Goal: Task Accomplishment & Management: Manage account settings

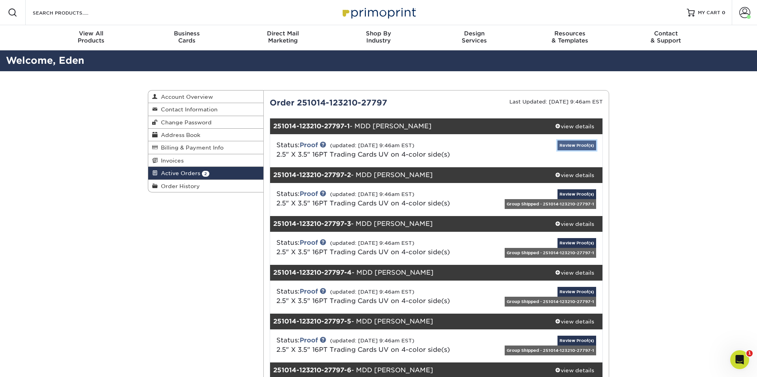
click at [561, 148] on link "Review Proof(s)" at bounding box center [576, 146] width 39 height 10
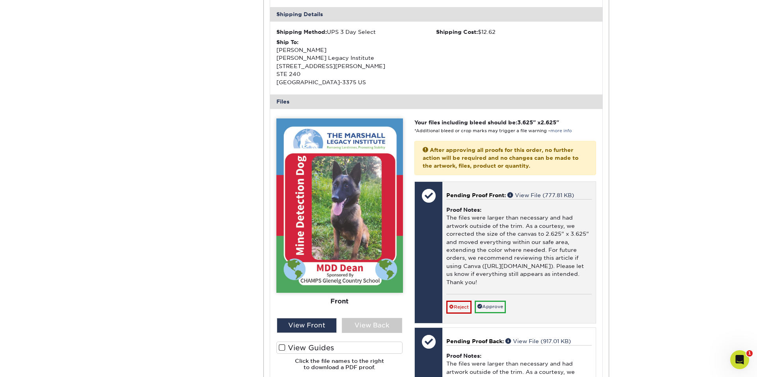
scroll to position [243, 0]
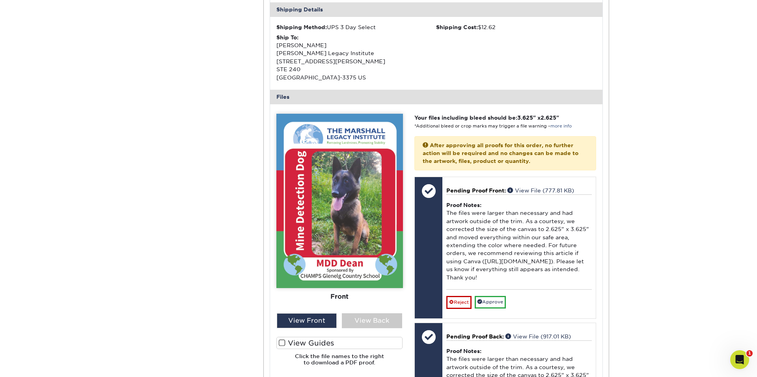
click at [283, 270] on span at bounding box center [282, 343] width 7 height 7
click at [0, 0] on input "View Guides" at bounding box center [0, 0] width 0 height 0
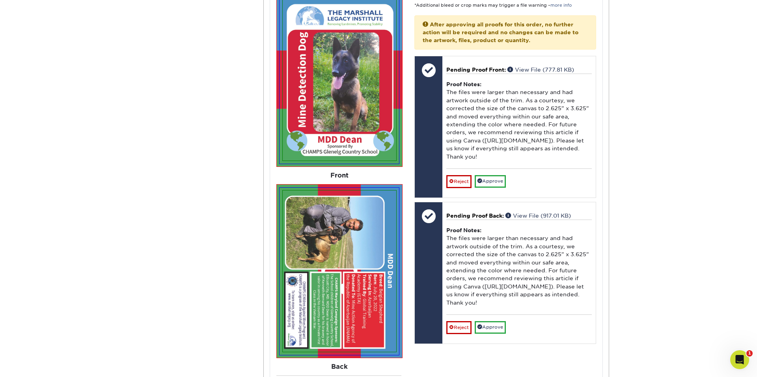
scroll to position [383, 0]
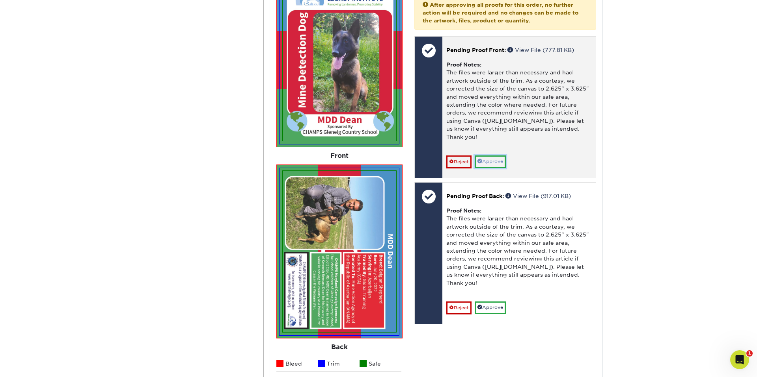
click at [486, 166] on link "Approve" at bounding box center [489, 162] width 31 height 12
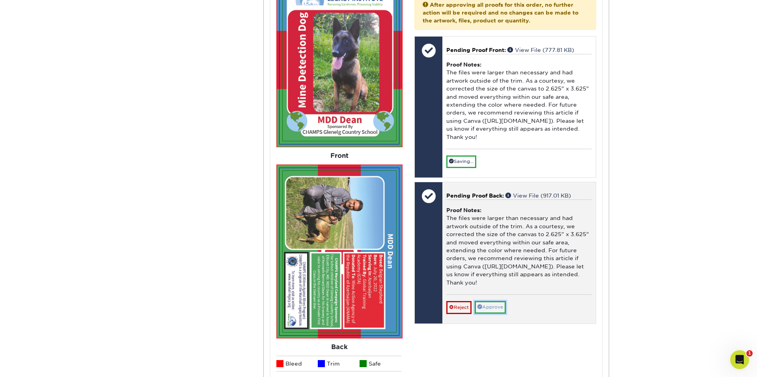
click at [492, 270] on link "Approve" at bounding box center [489, 307] width 31 height 12
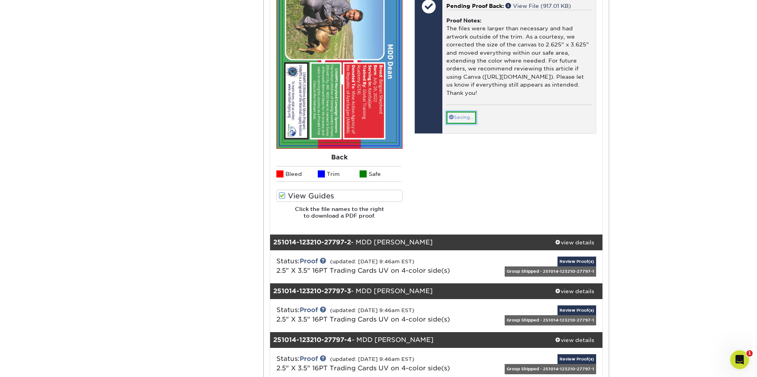
scroll to position [598, 0]
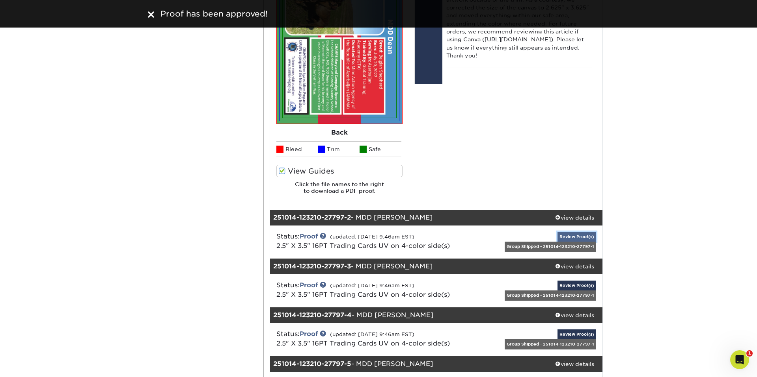
click at [561, 237] on link "Review Proof(s)" at bounding box center [576, 237] width 39 height 10
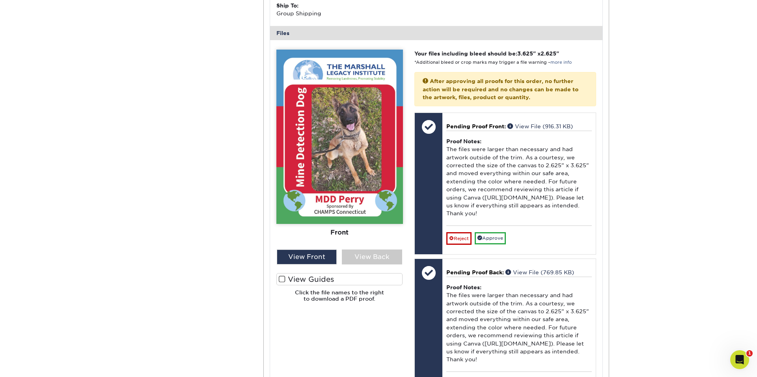
scroll to position [963, 0]
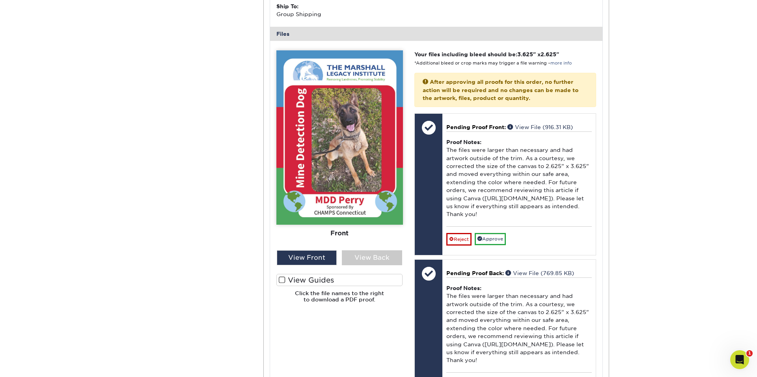
click at [280, 270] on span at bounding box center [282, 280] width 7 height 7
click at [0, 0] on input "View Guides" at bounding box center [0, 0] width 0 height 0
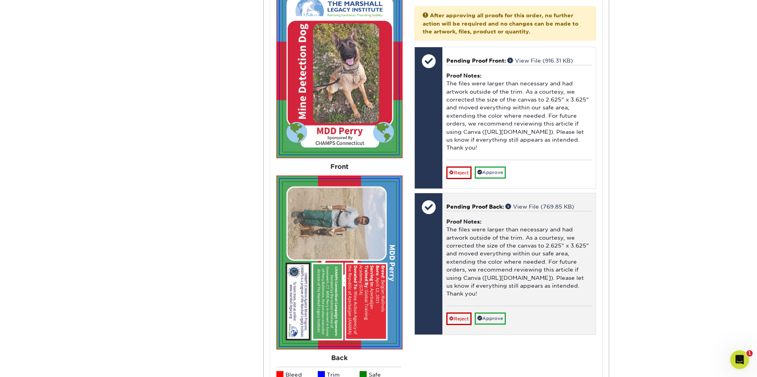
scroll to position [1021, 0]
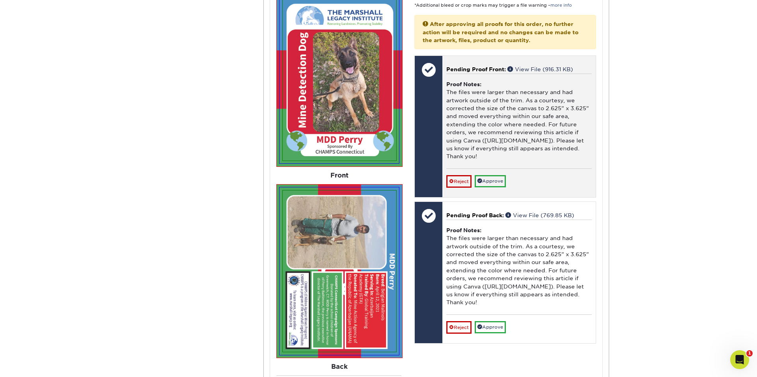
click at [502, 197] on div "Pending Proof Front: View File (916.31 KB) Proof Notes: The files were larger t…" at bounding box center [518, 126] width 153 height 141
click at [500, 188] on link "Approve" at bounding box center [489, 181] width 31 height 12
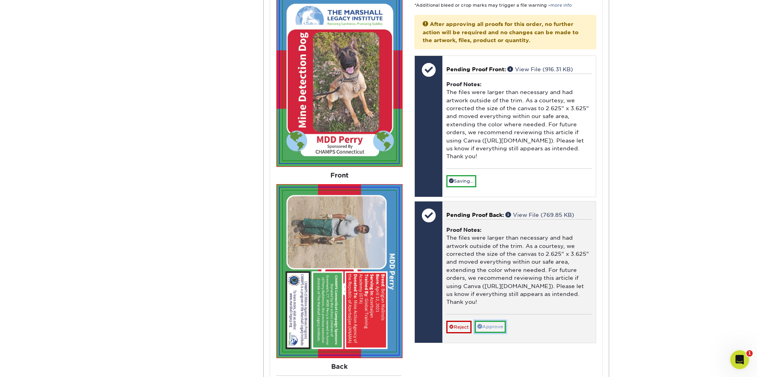
click at [494, 270] on link "Approve" at bounding box center [489, 327] width 31 height 12
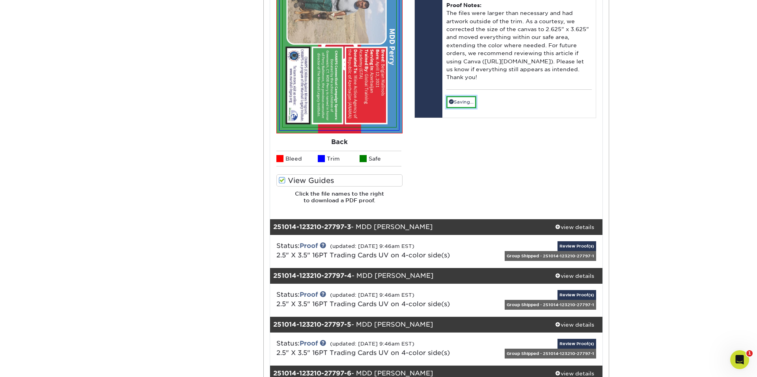
scroll to position [1249, 0]
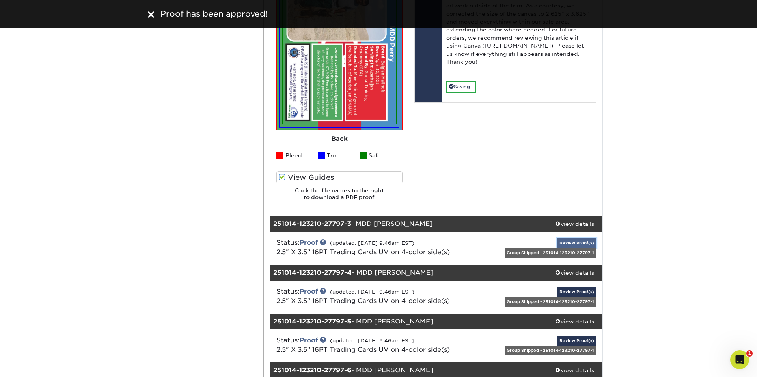
click at [561, 244] on link "Review Proof(s)" at bounding box center [576, 243] width 39 height 10
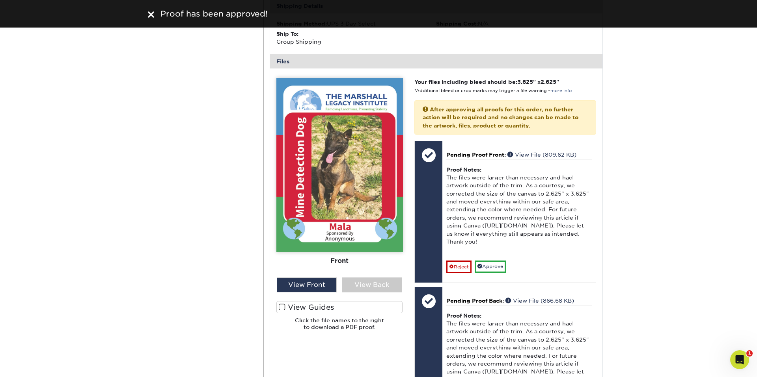
scroll to position [1594, 0]
click at [282, 270] on span at bounding box center [282, 306] width 7 height 7
click at [0, 0] on input "View Guides" at bounding box center [0, 0] width 0 height 0
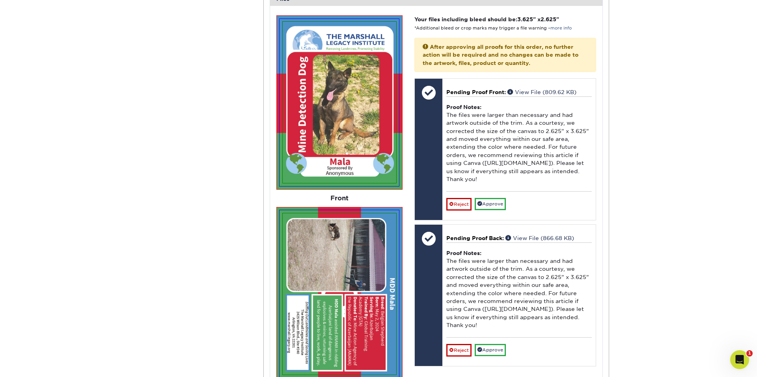
scroll to position [1653, 0]
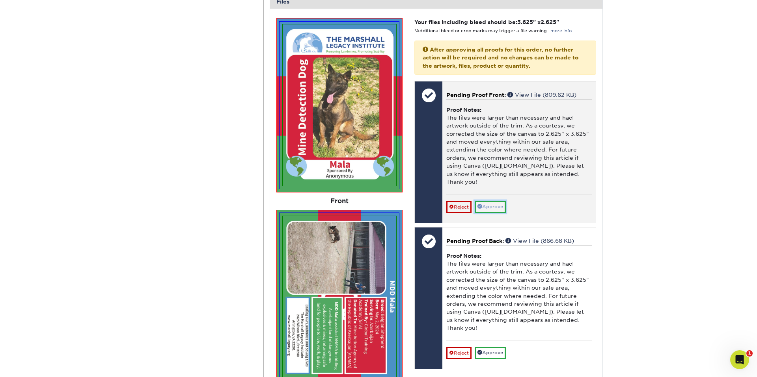
click at [488, 213] on link "Approve" at bounding box center [489, 207] width 31 height 12
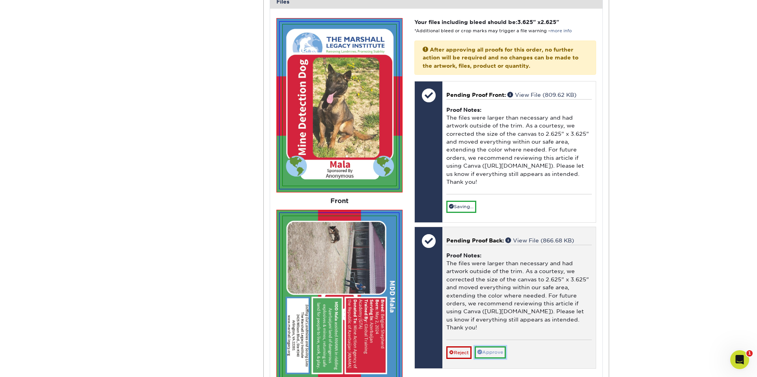
click at [491, 270] on link "Approve" at bounding box center [489, 353] width 31 height 12
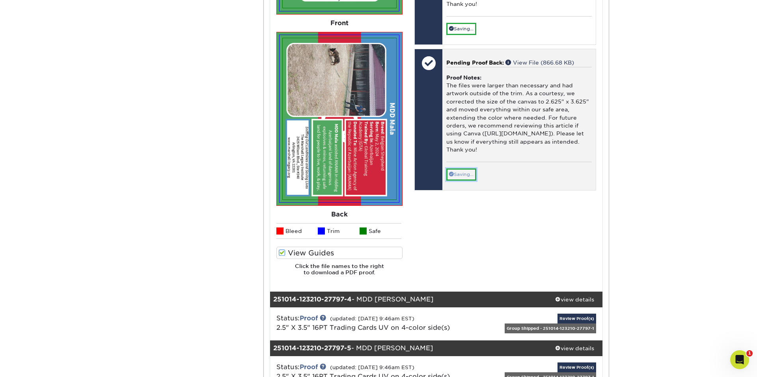
scroll to position [1848, 0]
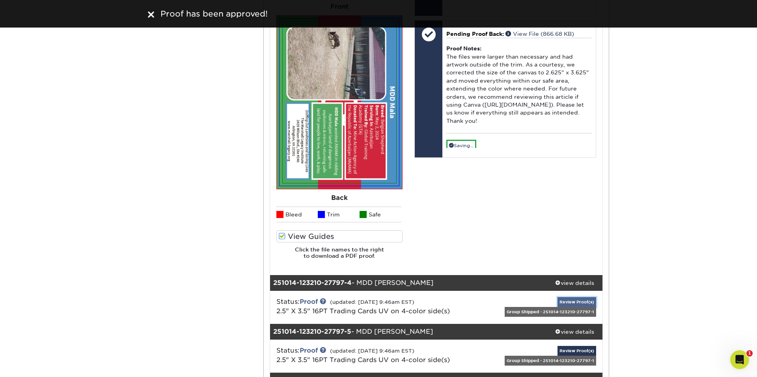
click at [561, 270] on link "Review Proof(s)" at bounding box center [576, 302] width 39 height 10
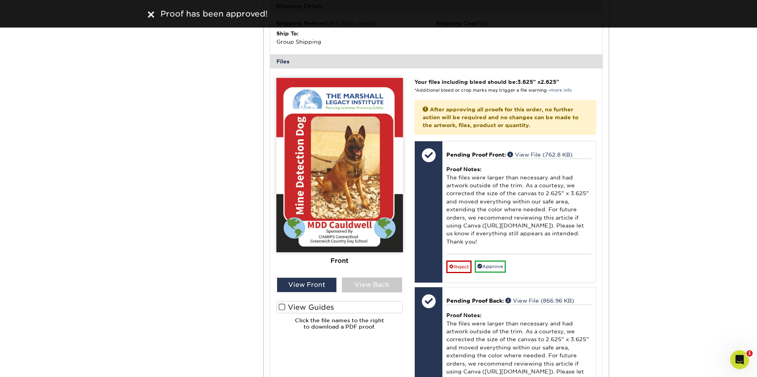
scroll to position [2253, 0]
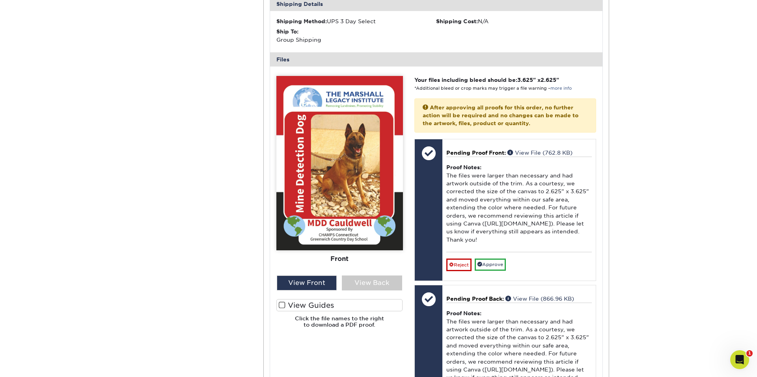
click at [282, 270] on span at bounding box center [282, 305] width 7 height 7
click at [0, 0] on input "View Guides" at bounding box center [0, 0] width 0 height 0
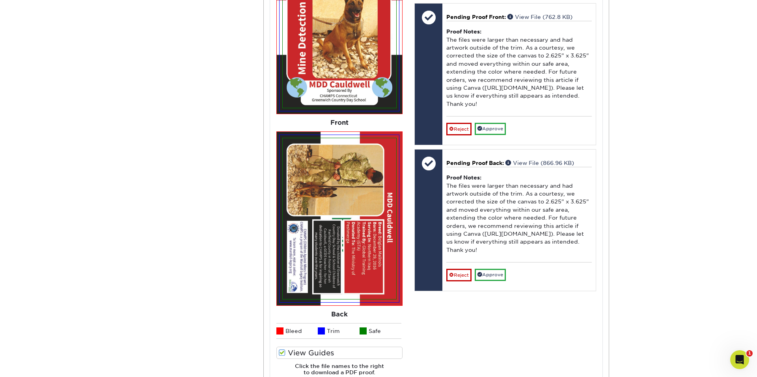
scroll to position [2390, 0]
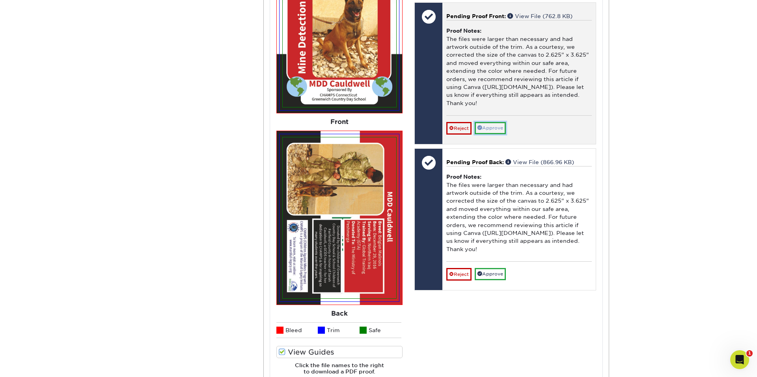
click at [495, 134] on link "Approve" at bounding box center [489, 128] width 31 height 12
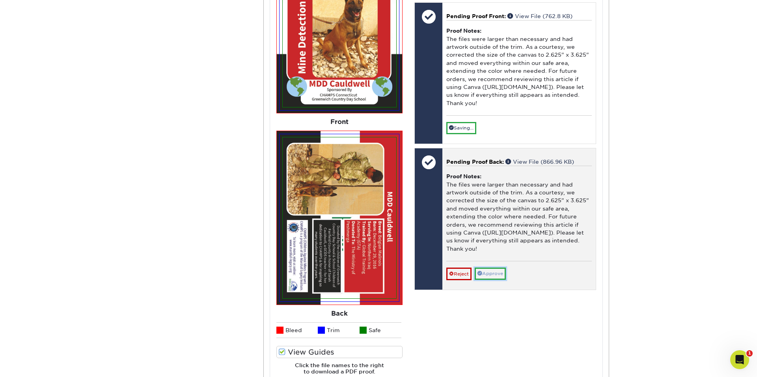
click at [489, 270] on link "Approve" at bounding box center [489, 274] width 31 height 12
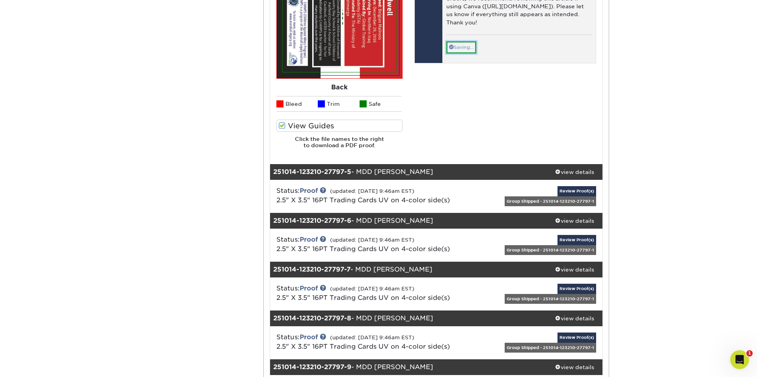
scroll to position [2653, 0]
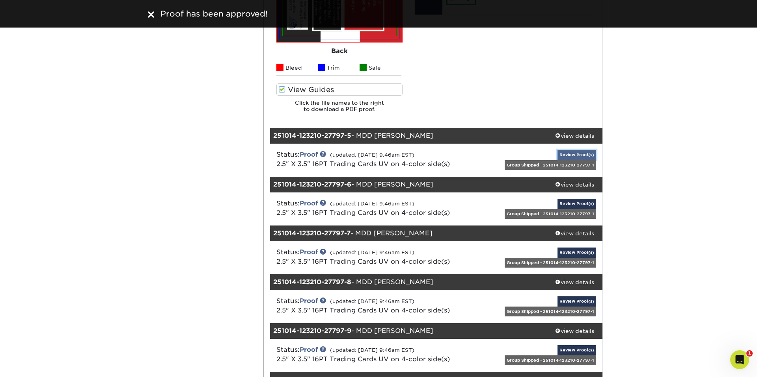
click at [561, 157] on link "Review Proof(s)" at bounding box center [576, 155] width 39 height 10
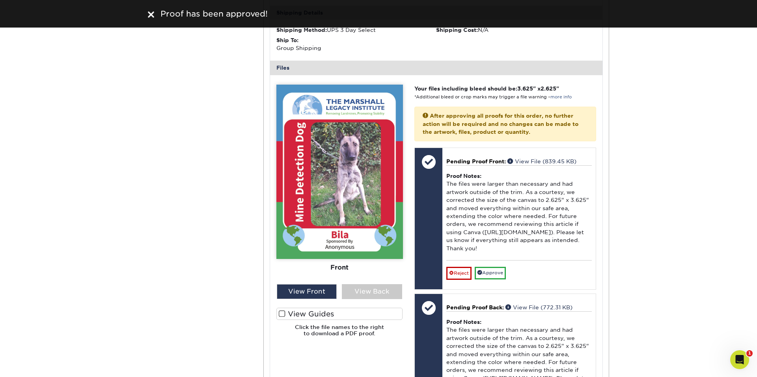
scroll to position [2918, 0]
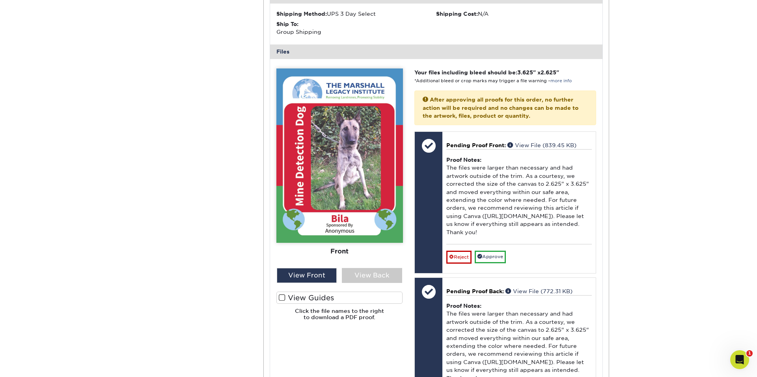
click at [280, 270] on span at bounding box center [282, 297] width 7 height 7
click at [0, 0] on input "View Guides" at bounding box center [0, 0] width 0 height 0
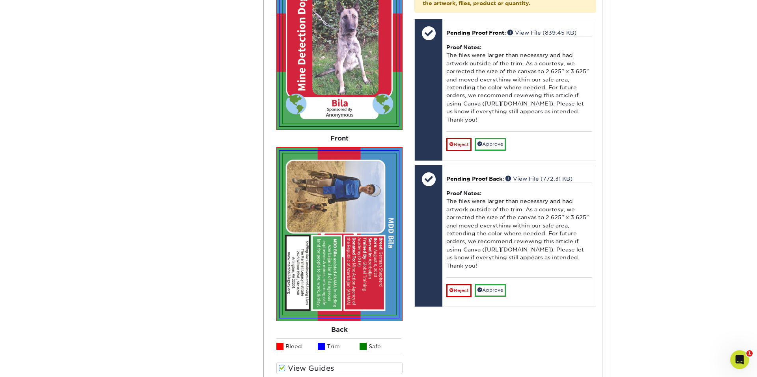
scroll to position [3036, 0]
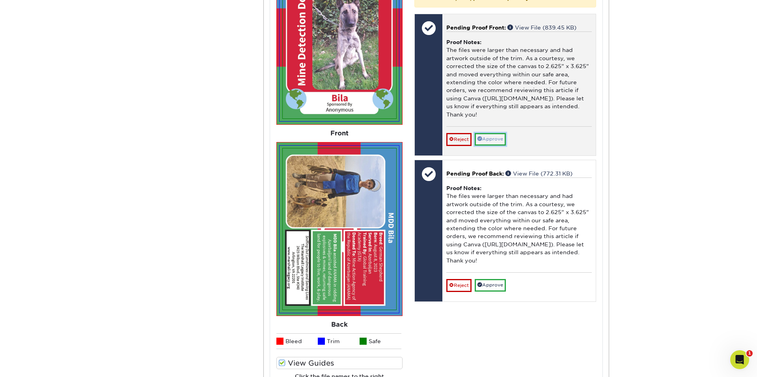
click at [493, 145] on link "Approve" at bounding box center [489, 139] width 31 height 12
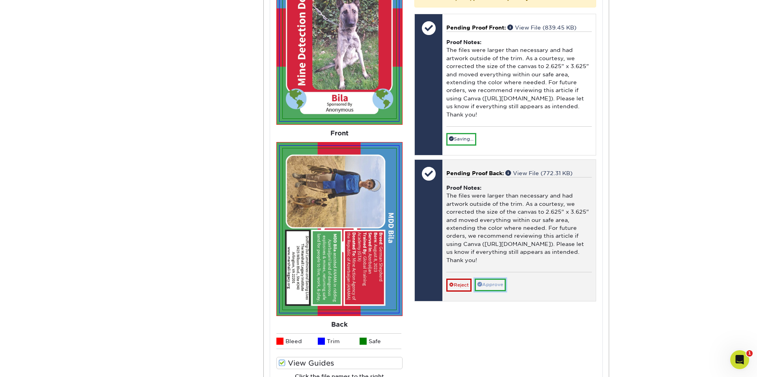
click at [499, 270] on link "Approve" at bounding box center [489, 285] width 31 height 12
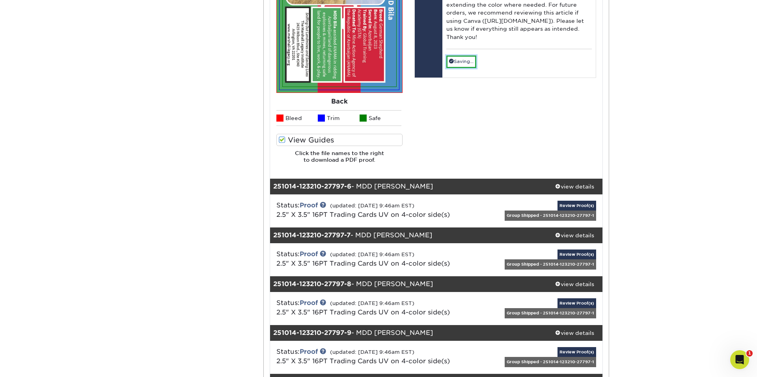
scroll to position [3273, 0]
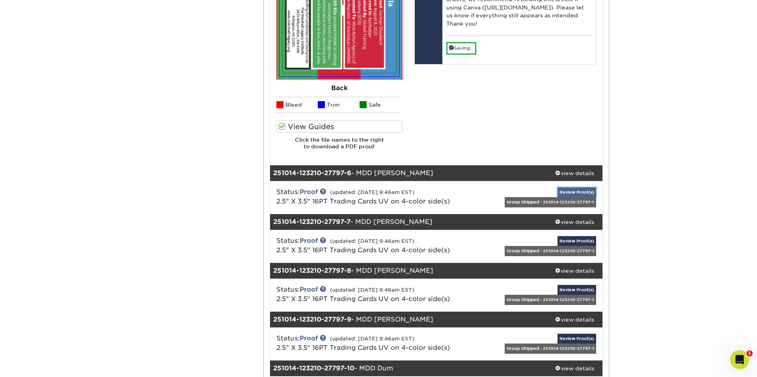
click at [561, 192] on link "Review Proof(s)" at bounding box center [576, 193] width 39 height 10
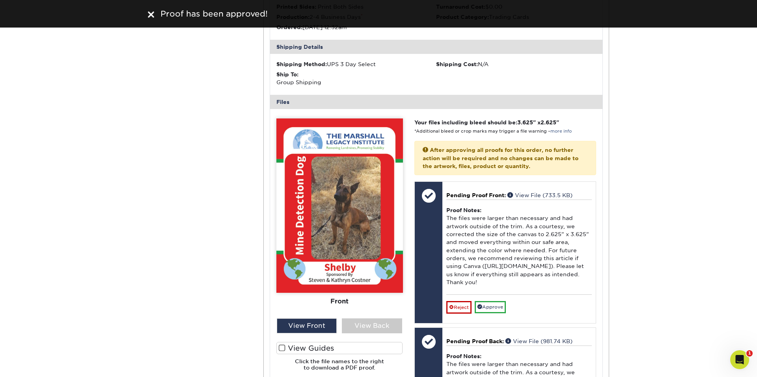
scroll to position [3541, 0]
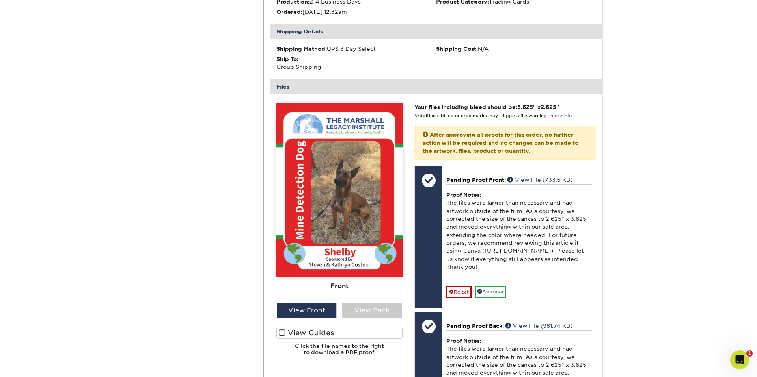
click at [284, 270] on span at bounding box center [282, 332] width 7 height 7
click at [0, 0] on input "View Guides" at bounding box center [0, 0] width 0 height 0
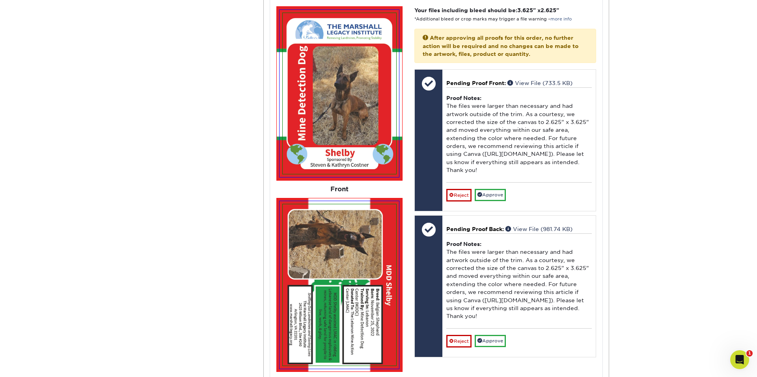
scroll to position [3647, 0]
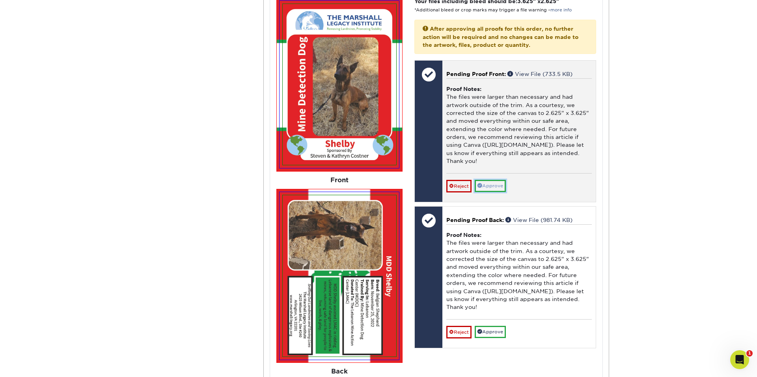
click at [493, 192] on link "Approve" at bounding box center [489, 186] width 31 height 12
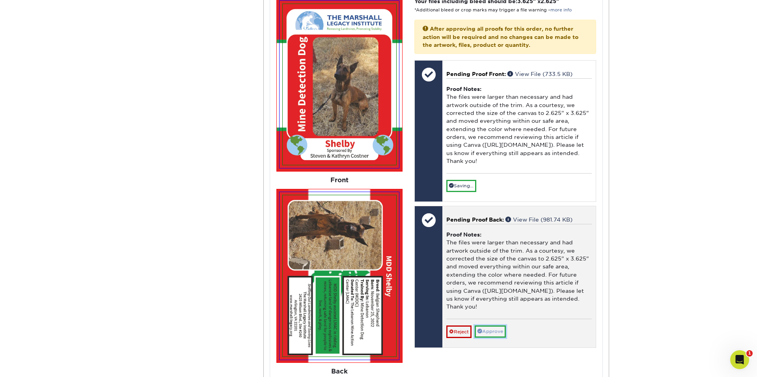
click at [494, 270] on link "Approve" at bounding box center [489, 332] width 31 height 12
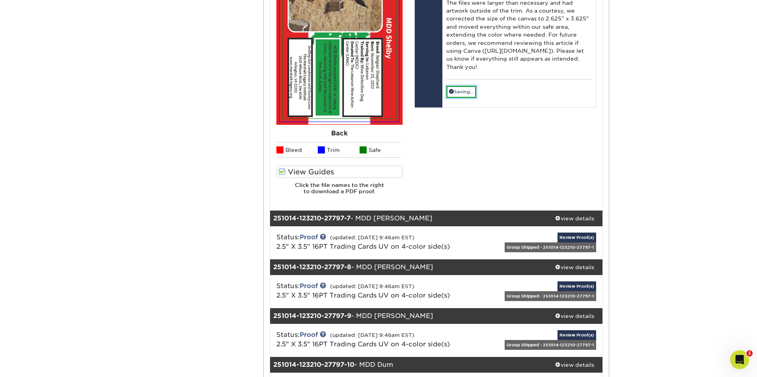
scroll to position [3915, 0]
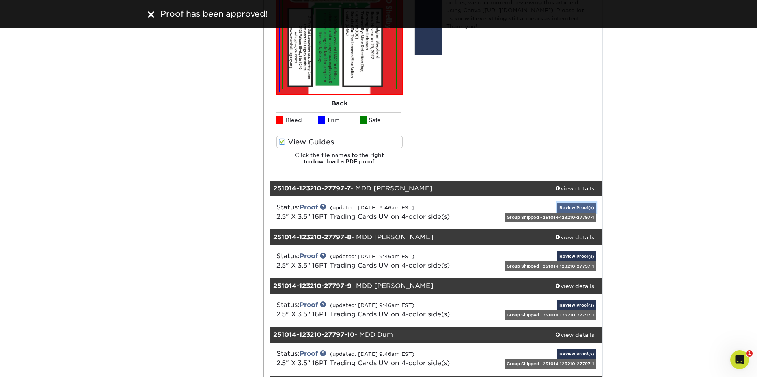
click at [561, 205] on link "Review Proof(s)" at bounding box center [576, 208] width 39 height 10
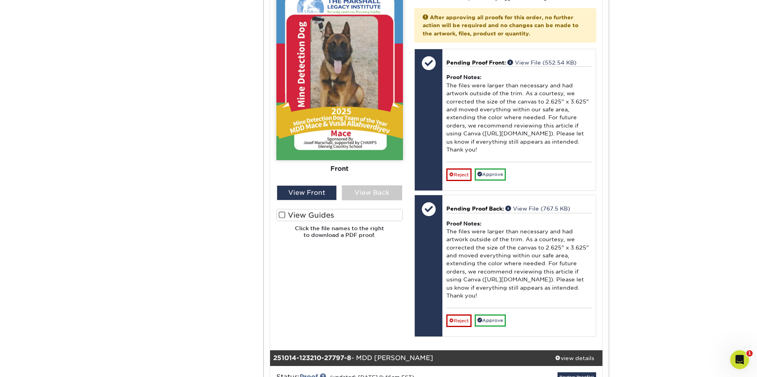
scroll to position [4298, 0]
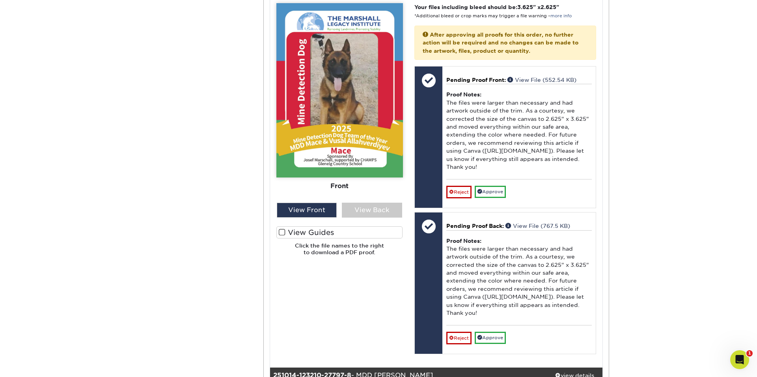
click at [283, 232] on span at bounding box center [282, 232] width 7 height 7
click at [0, 0] on input "View Guides" at bounding box center [0, 0] width 0 height 0
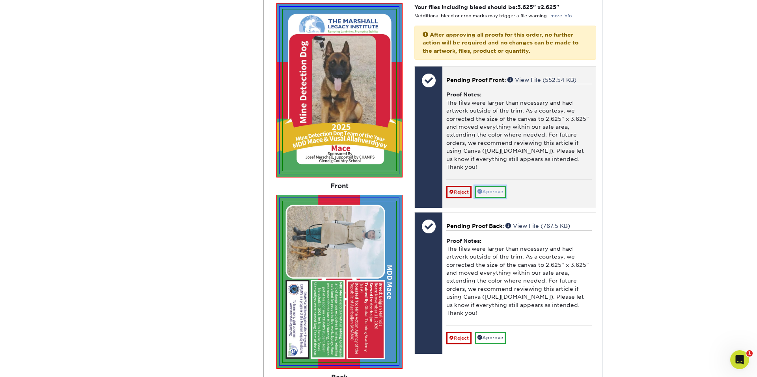
click at [494, 198] on link "Approve" at bounding box center [489, 192] width 31 height 12
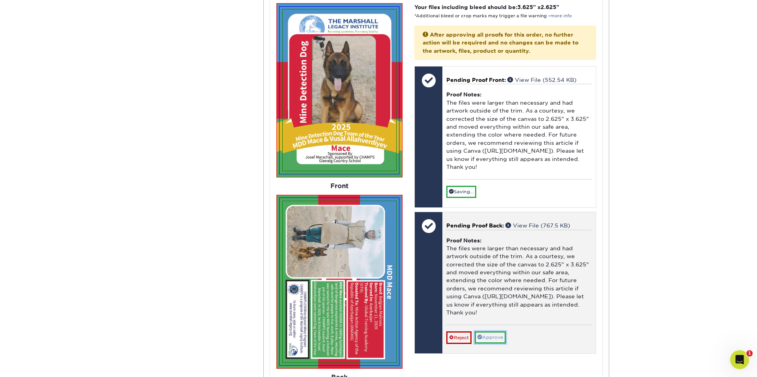
click at [496, 270] on link "Approve" at bounding box center [489, 338] width 31 height 12
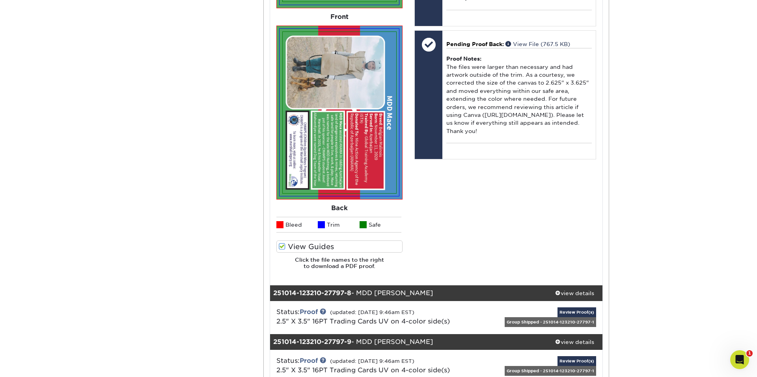
scroll to position [4477, 0]
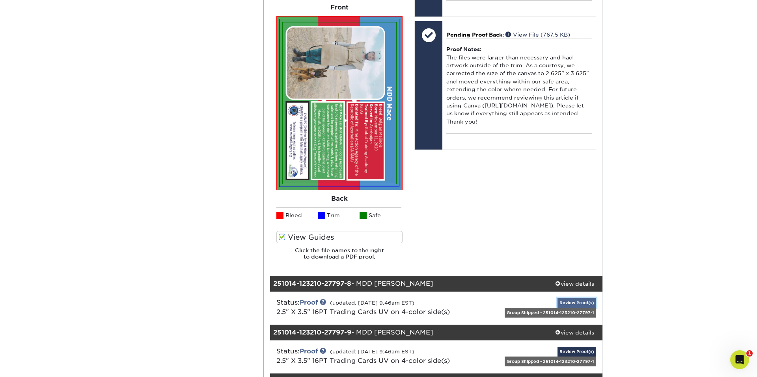
click at [561, 270] on link "Review Proof(s)" at bounding box center [576, 303] width 39 height 10
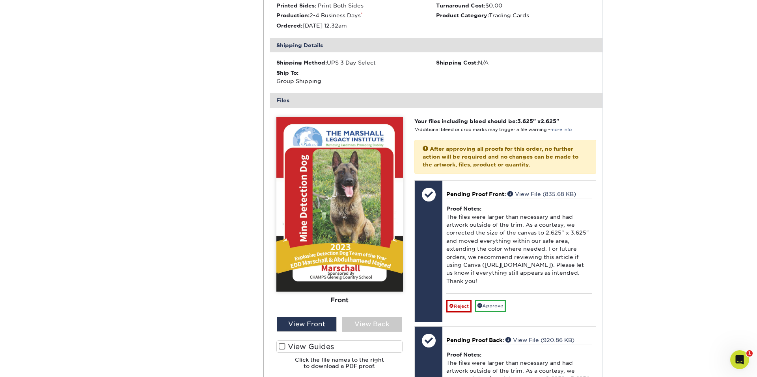
scroll to position [4896, 0]
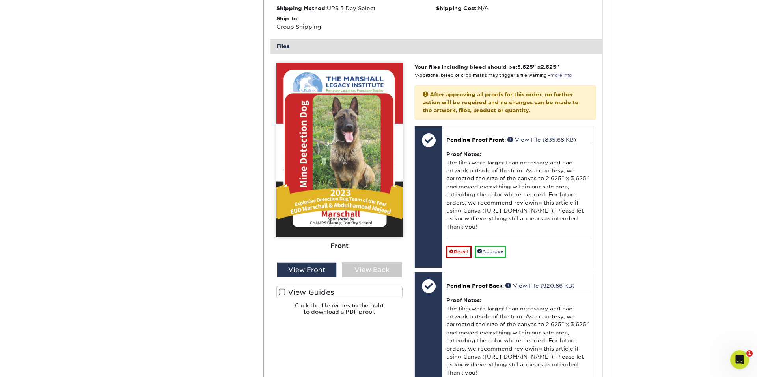
click at [280, 270] on span at bounding box center [282, 292] width 7 height 7
click at [0, 0] on input "View Guides" at bounding box center [0, 0] width 0 height 0
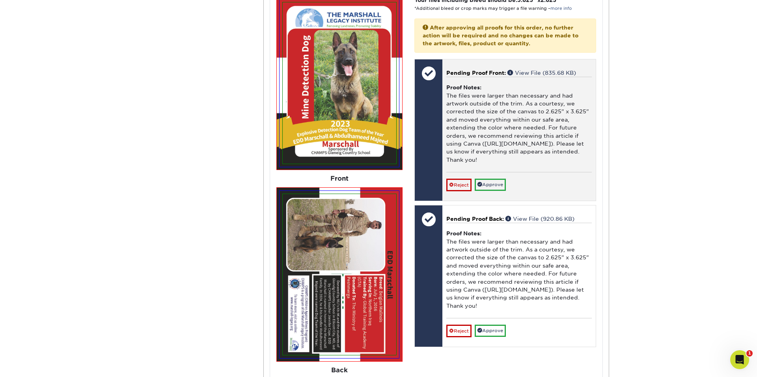
scroll to position [4962, 0]
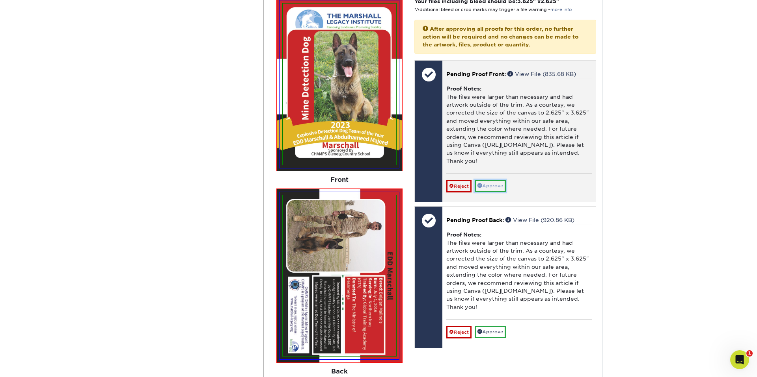
click at [485, 192] on link "Approve" at bounding box center [489, 186] width 31 height 12
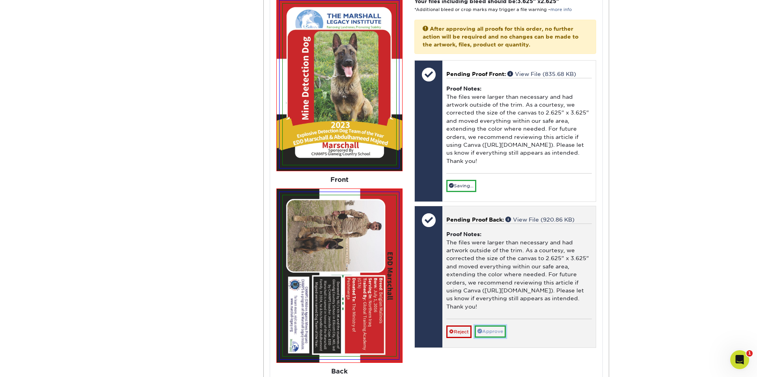
click at [493, 270] on link "Approve" at bounding box center [489, 332] width 31 height 12
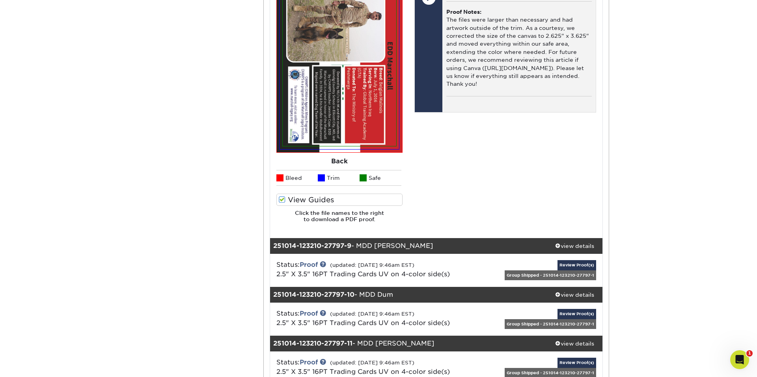
scroll to position [5173, 0]
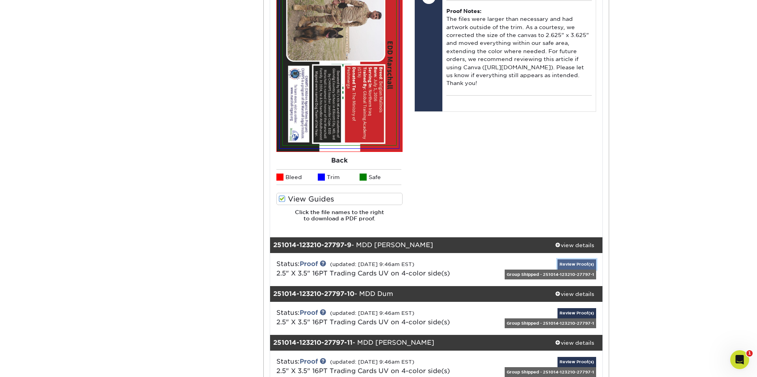
click at [561, 266] on link "Review Proof(s)" at bounding box center [576, 265] width 39 height 10
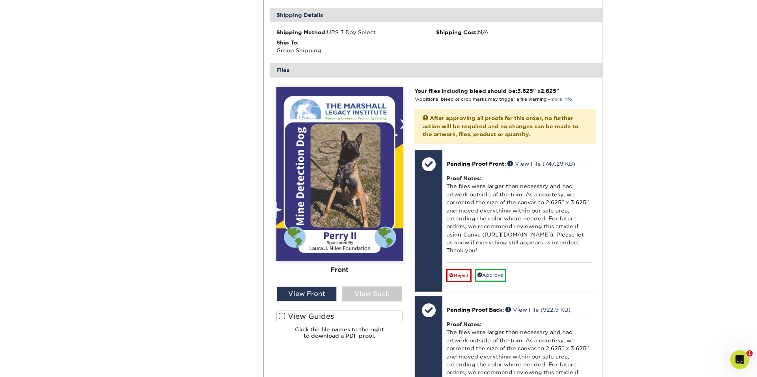
scroll to position [5531, 0]
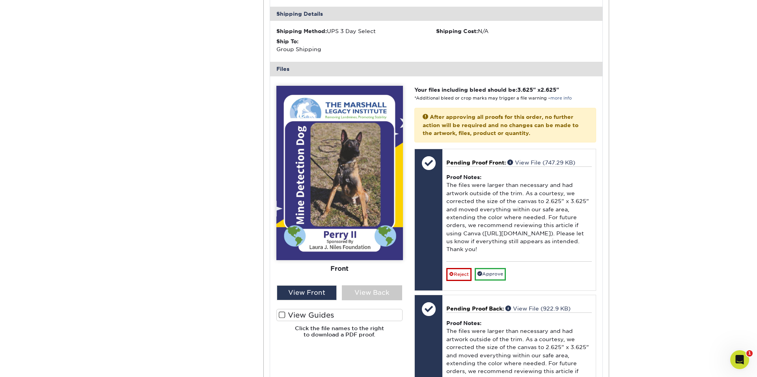
click at [283, 270] on span at bounding box center [282, 315] width 7 height 7
click at [0, 0] on input "View Guides" at bounding box center [0, 0] width 0 height 0
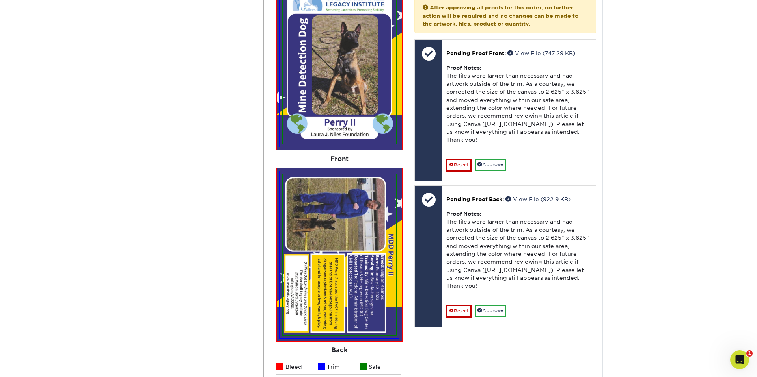
scroll to position [5643, 0]
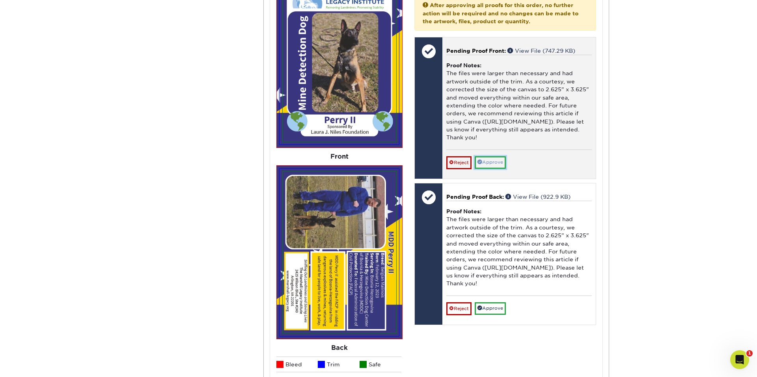
click at [496, 167] on link "Approve" at bounding box center [489, 162] width 31 height 12
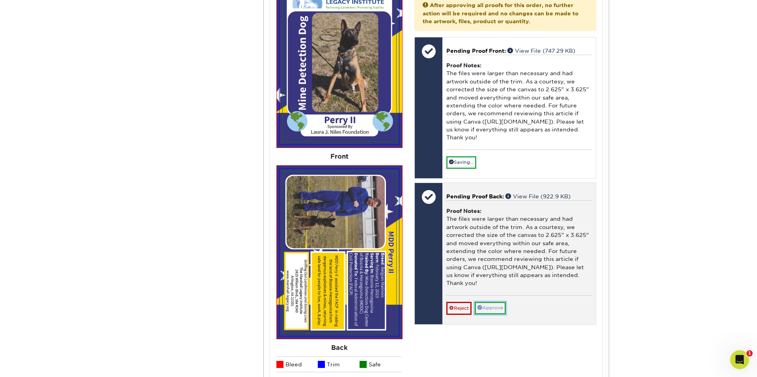
click at [494, 270] on link "Approve" at bounding box center [489, 308] width 31 height 12
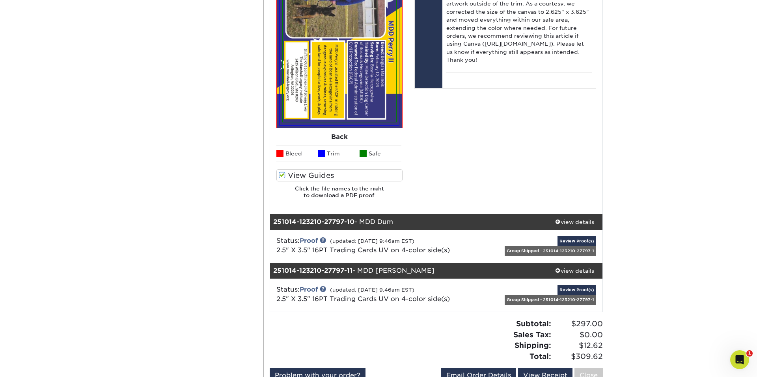
scroll to position [5862, 0]
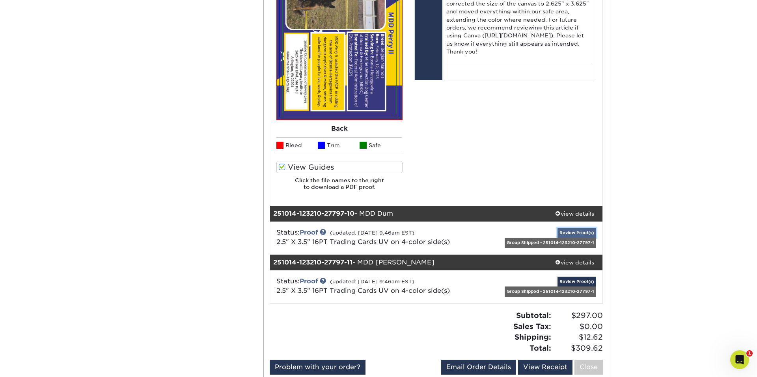
click at [561, 233] on link "Review Proof(s)" at bounding box center [576, 233] width 39 height 10
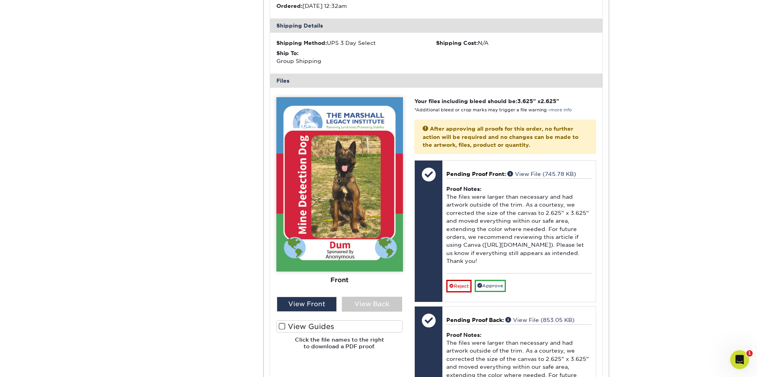
scroll to position [6181, 0]
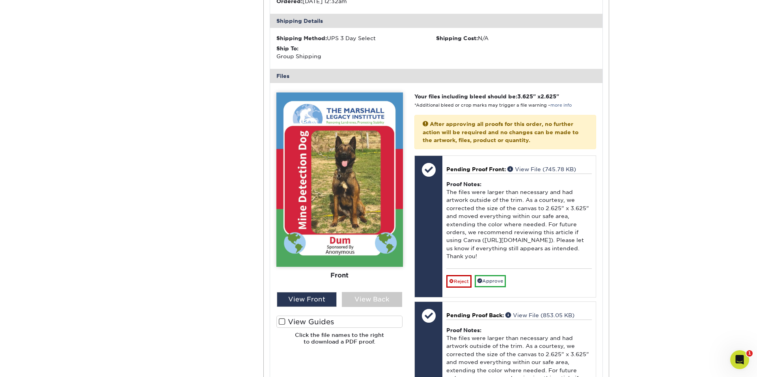
click at [281, 270] on span at bounding box center [282, 321] width 7 height 7
click at [0, 0] on input "View Guides" at bounding box center [0, 0] width 0 height 0
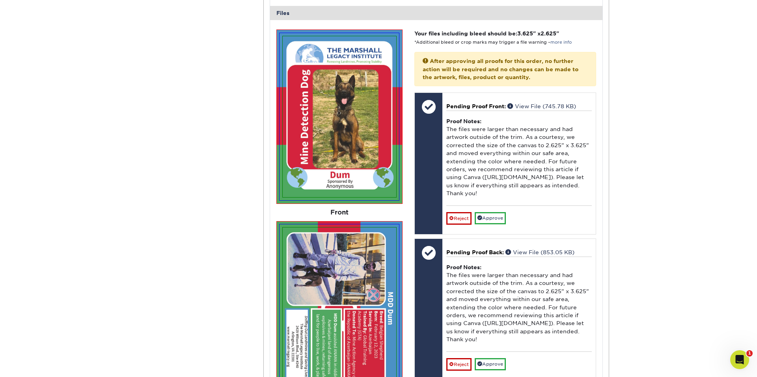
scroll to position [6298, 0]
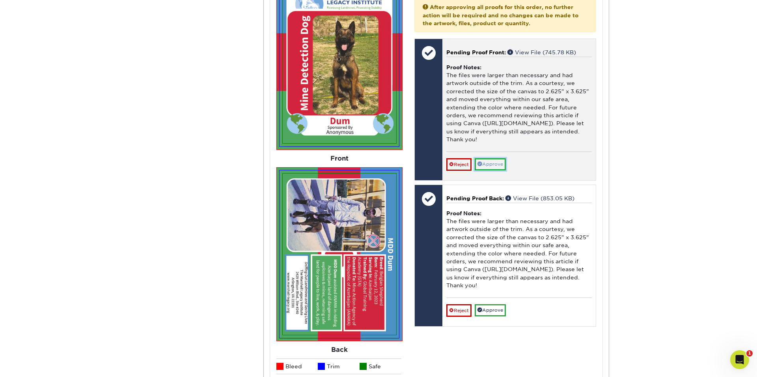
click at [496, 171] on link "Approve" at bounding box center [489, 164] width 31 height 12
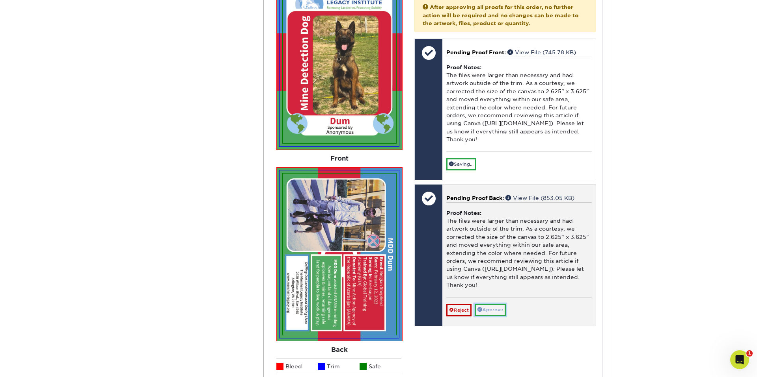
click at [494, 270] on link "Approve" at bounding box center [489, 310] width 31 height 12
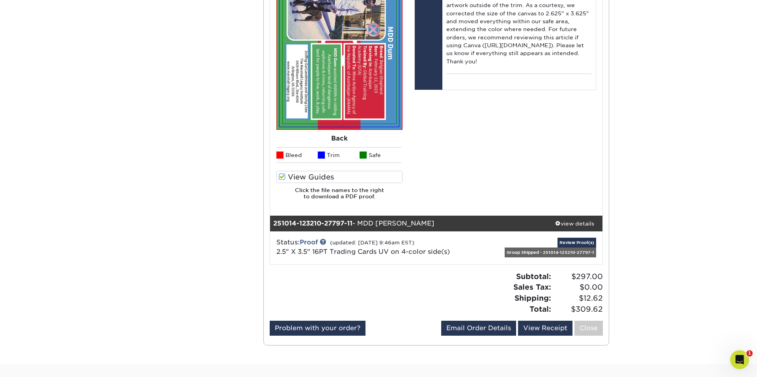
scroll to position [6515, 0]
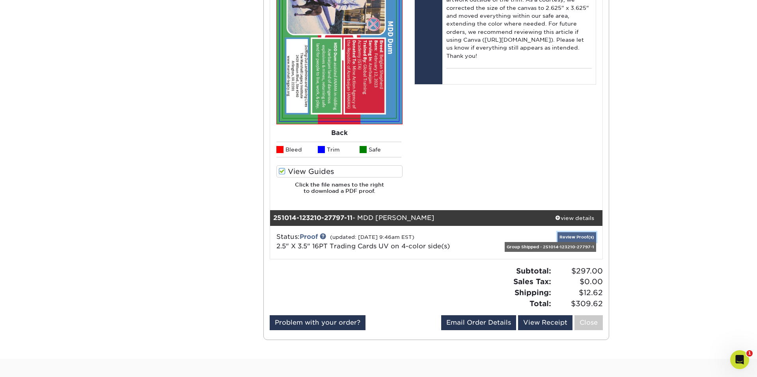
click at [561, 234] on link "Review Proof(s)" at bounding box center [576, 237] width 39 height 10
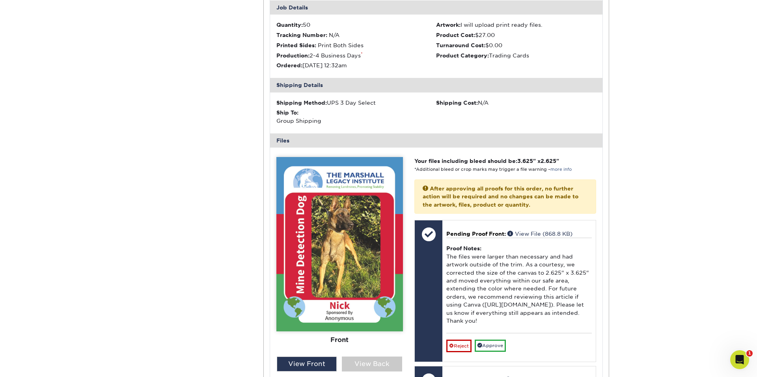
scroll to position [6842, 0]
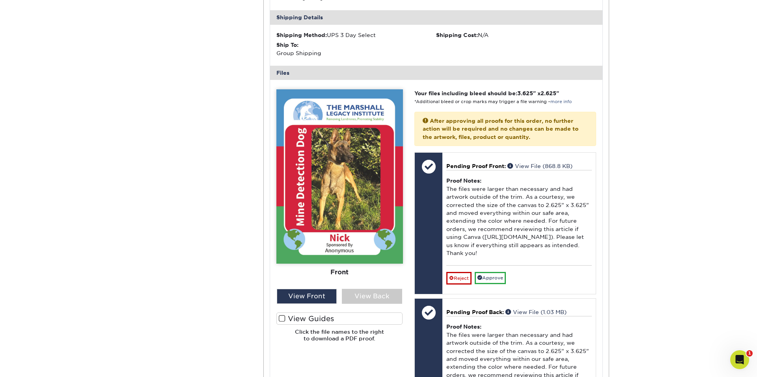
click at [283, 270] on span at bounding box center [282, 318] width 7 height 7
click at [0, 0] on input "View Guides" at bounding box center [0, 0] width 0 height 0
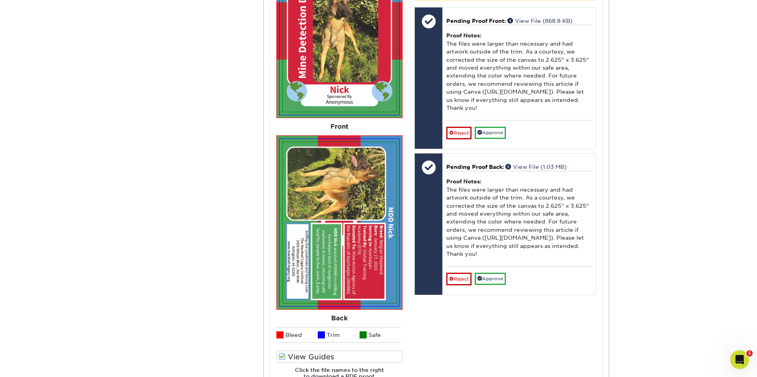
scroll to position [6990, 0]
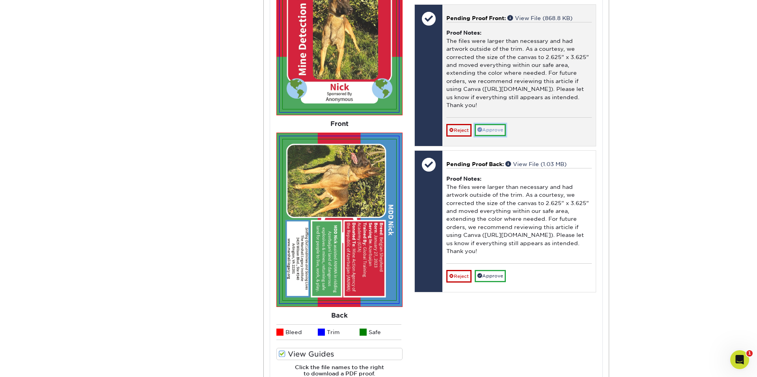
click at [498, 136] on link "Approve" at bounding box center [489, 130] width 31 height 12
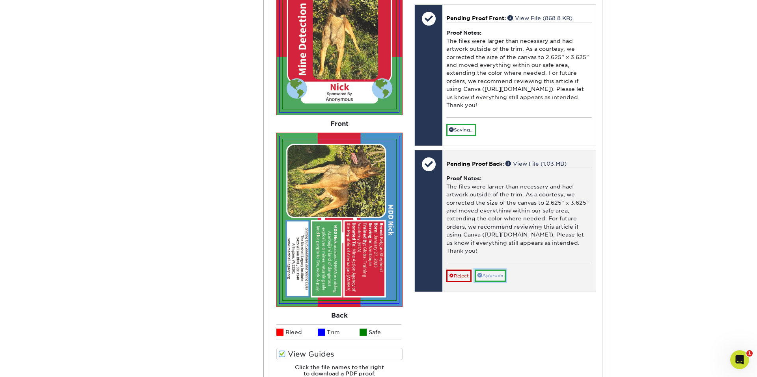
click at [500, 270] on div "Pending Proof Back: View File (1.03 MB) Proof Notes: The files were larger than…" at bounding box center [518, 221] width 153 height 141
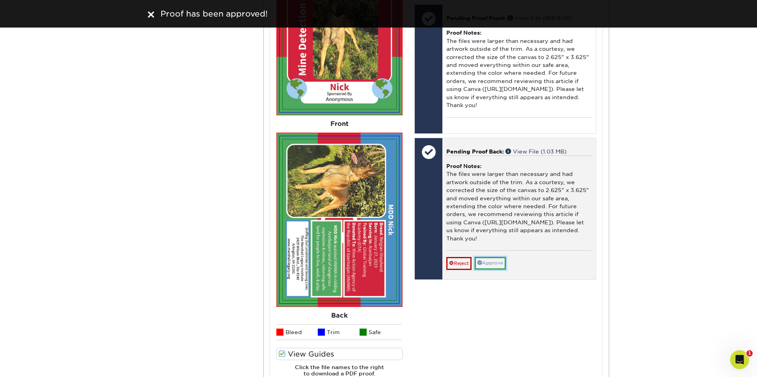
click at [495, 270] on link "Approve" at bounding box center [489, 263] width 31 height 12
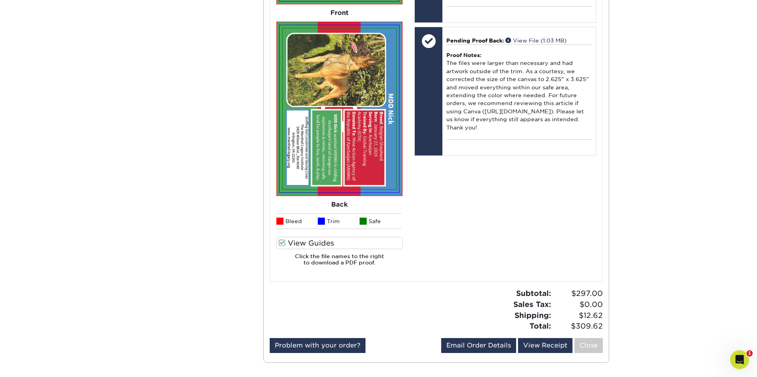
scroll to position [7137, 0]
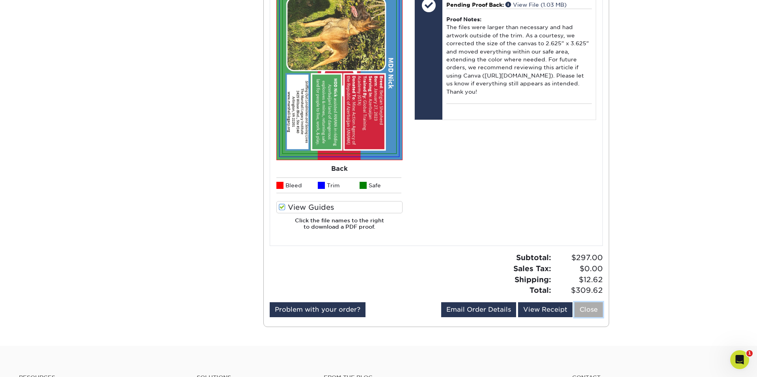
click at [561, 270] on link "Close" at bounding box center [588, 310] width 28 height 15
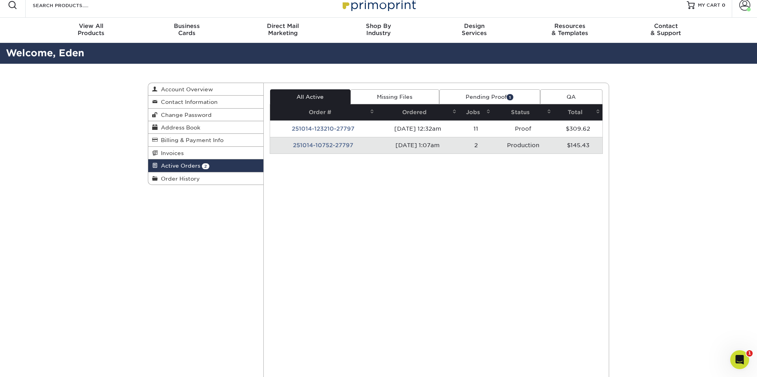
scroll to position [6, 0]
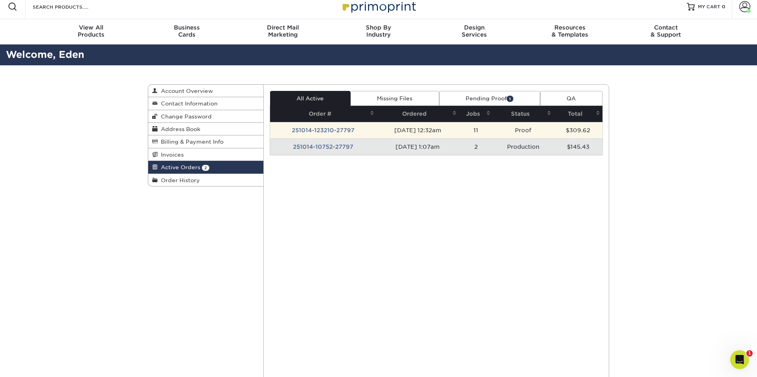
click at [534, 130] on td "Proof" at bounding box center [523, 130] width 61 height 17
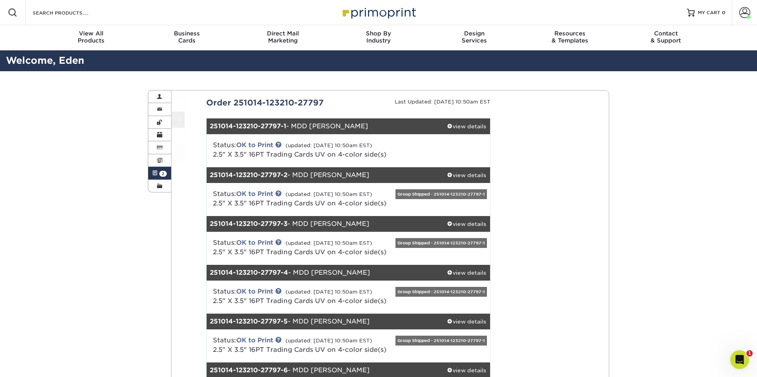
click at [427, 137] on div "Status: OK to Print (updated: [DATE] 10:50am EST) 2.5" X 3.5" 16PT Trading Card…" at bounding box center [348, 150] width 295 height 33
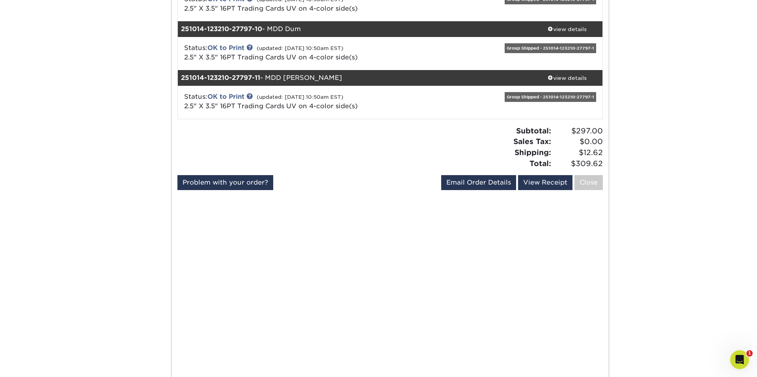
scroll to position [576, 0]
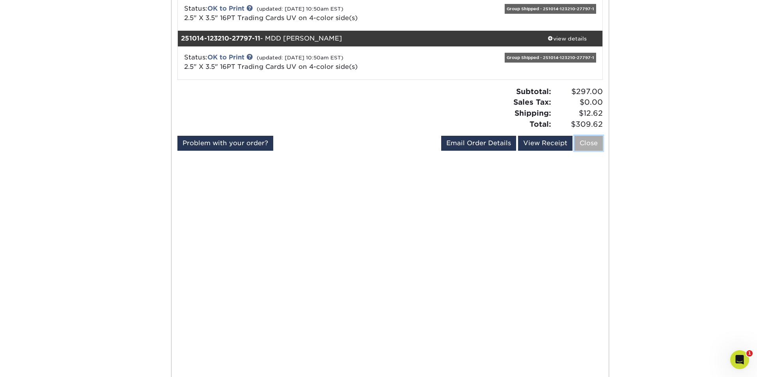
click at [561, 145] on link "Close" at bounding box center [588, 143] width 28 height 15
